Goal: Information Seeking & Learning: Learn about a topic

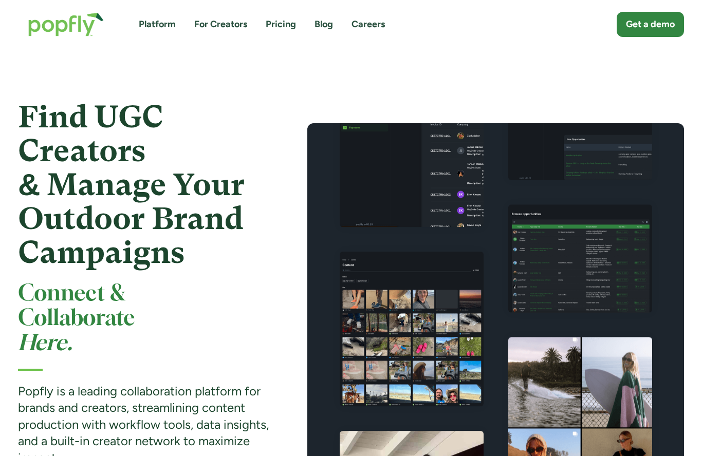
click at [213, 23] on link "For Creators" at bounding box center [220, 24] width 53 height 13
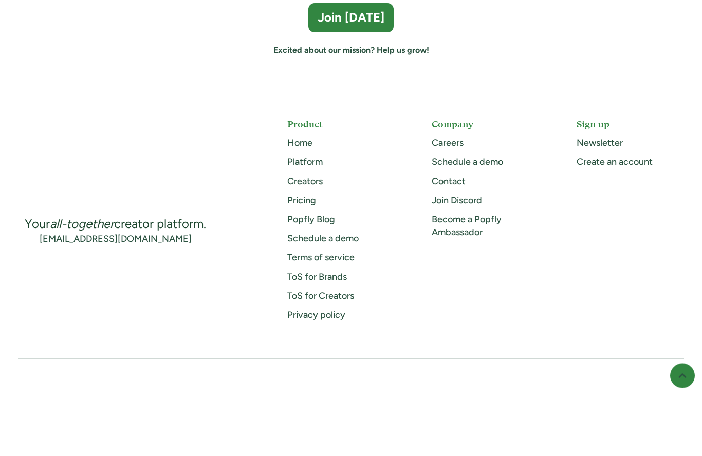
scroll to position [2865, 0]
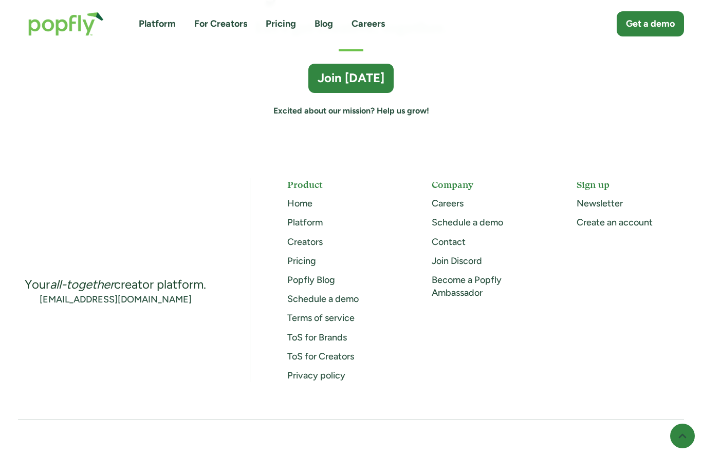
click at [456, 198] on link "Careers" at bounding box center [448, 203] width 32 height 11
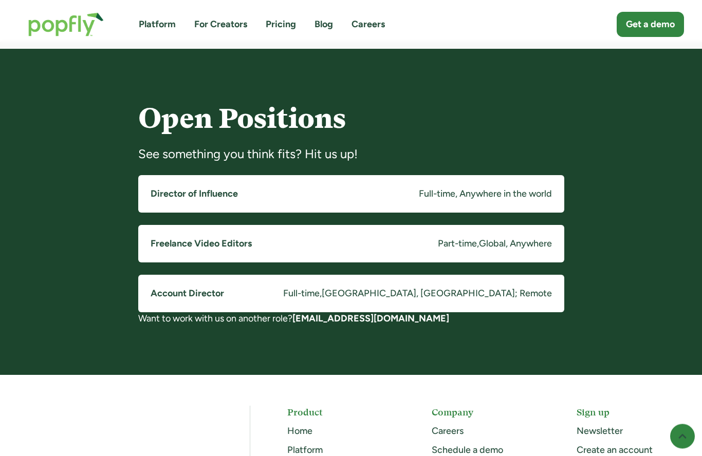
scroll to position [745, 0]
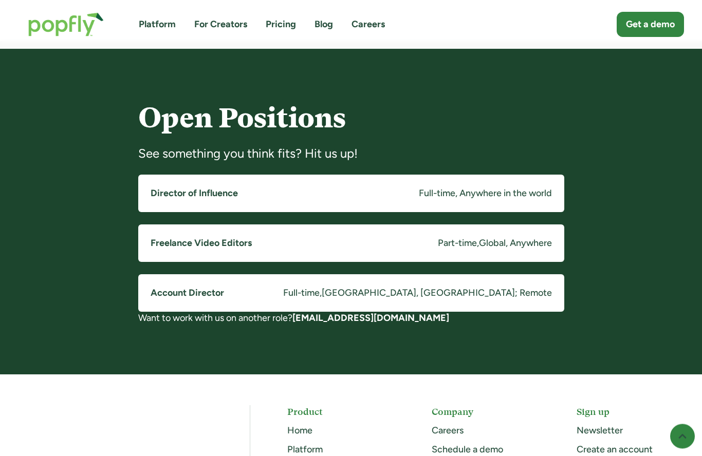
click at [469, 192] on div "Full-time, Anywhere in the world" at bounding box center [485, 194] width 133 height 13
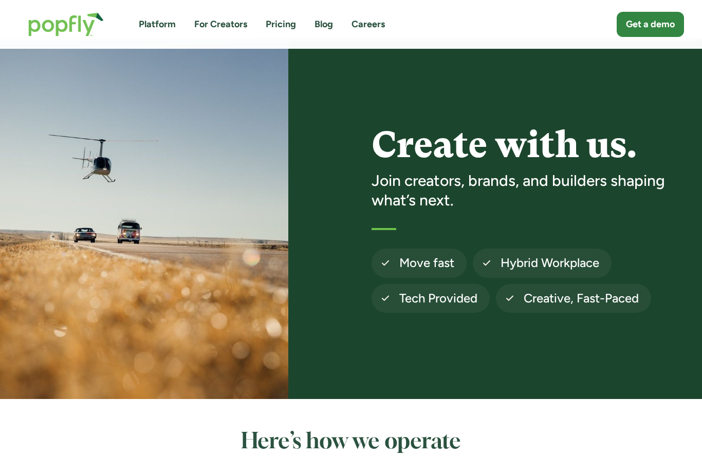
scroll to position [0, 0]
